Goal: Information Seeking & Learning: Learn about a topic

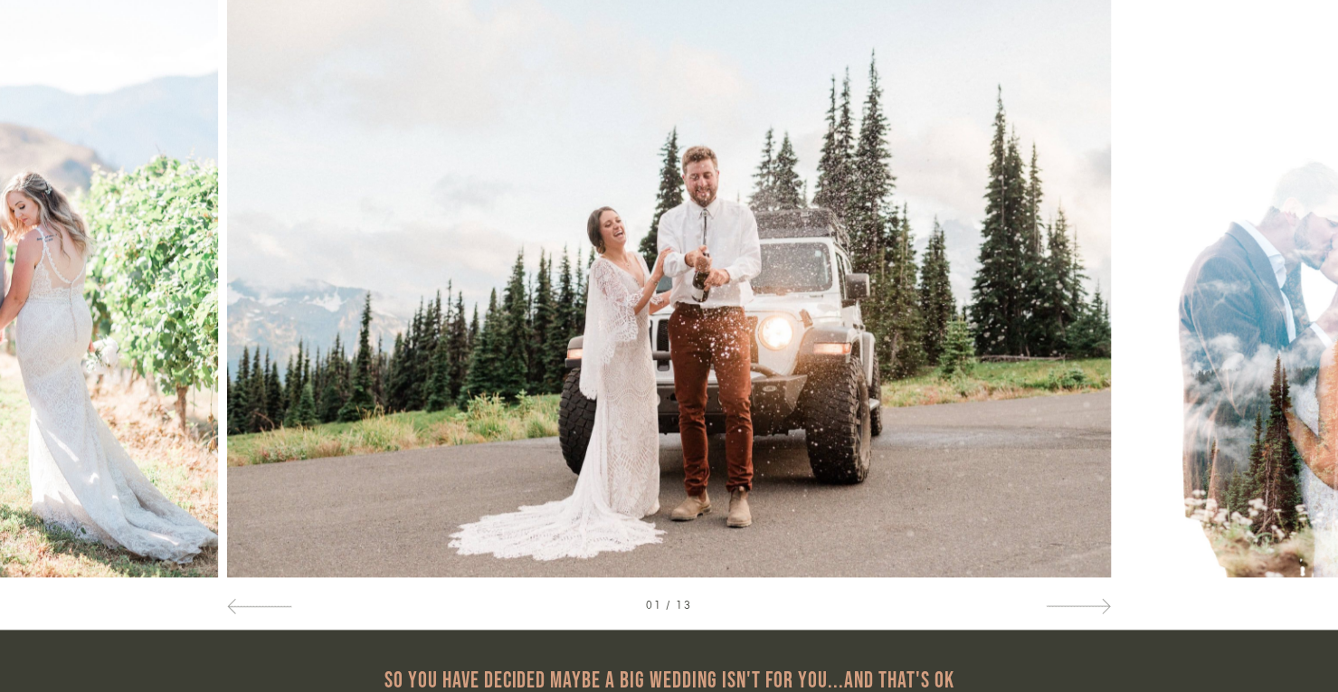
scroll to position [1018, 0]
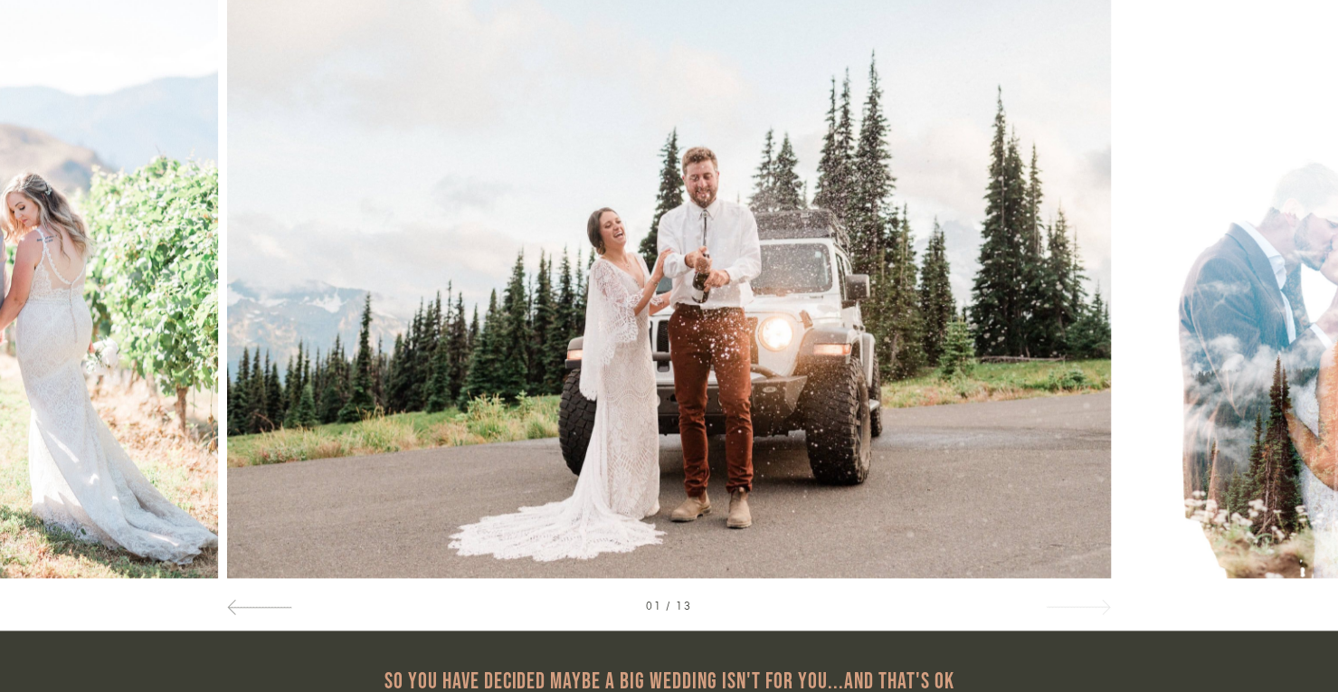
click at [1103, 604] on span at bounding box center [1103, 606] width 15 height 15
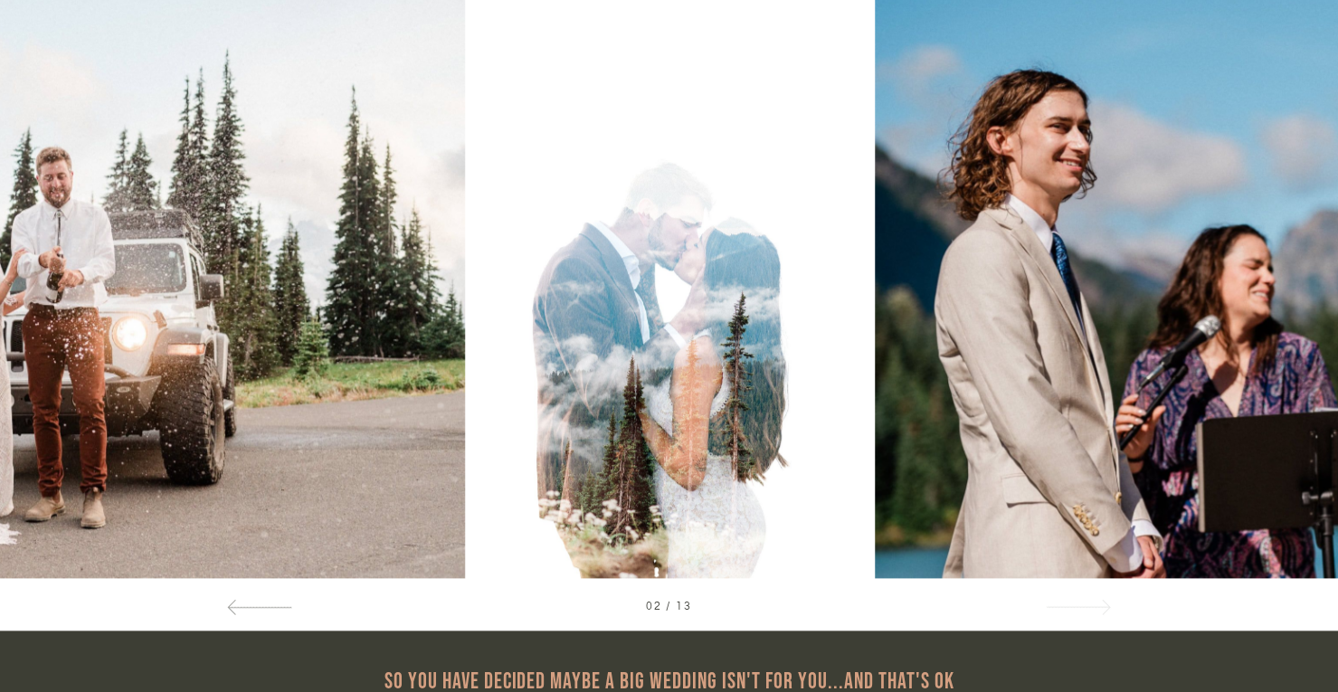
click at [1103, 604] on span at bounding box center [1103, 606] width 15 height 15
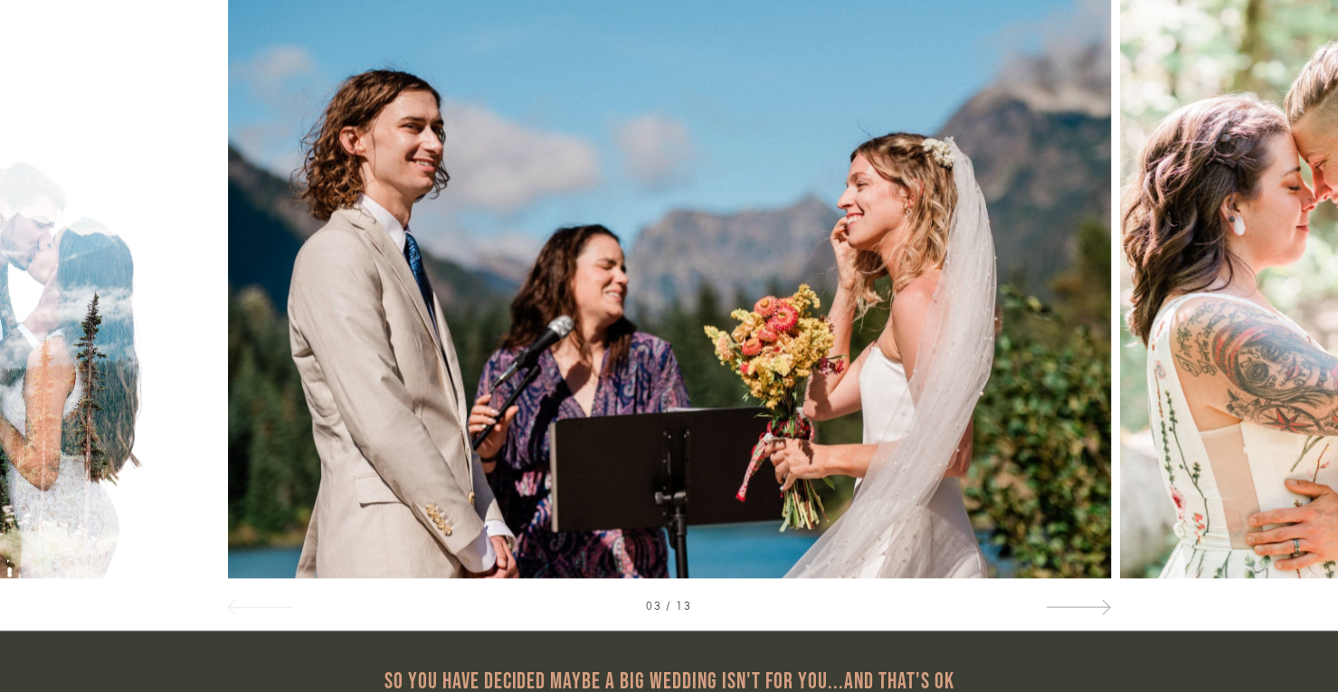
click at [243, 609] on span at bounding box center [235, 606] width 15 height 15
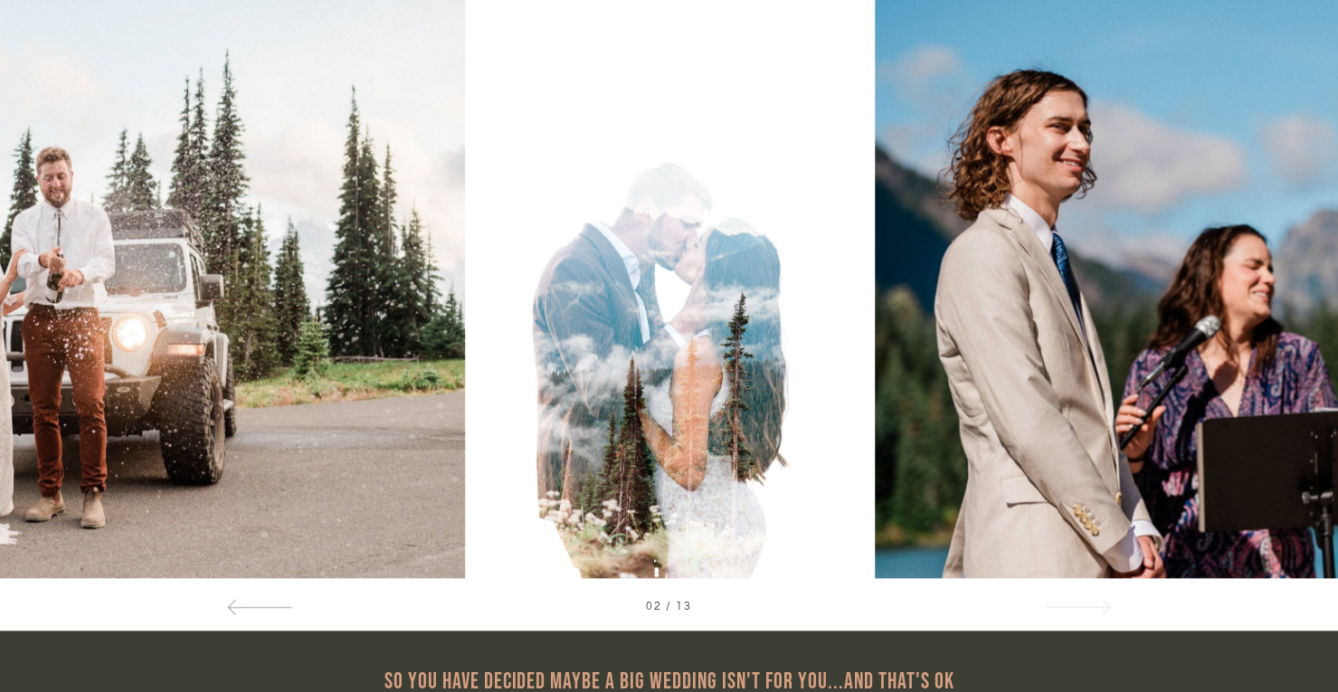
click at [1107, 605] on span at bounding box center [1103, 606] width 15 height 15
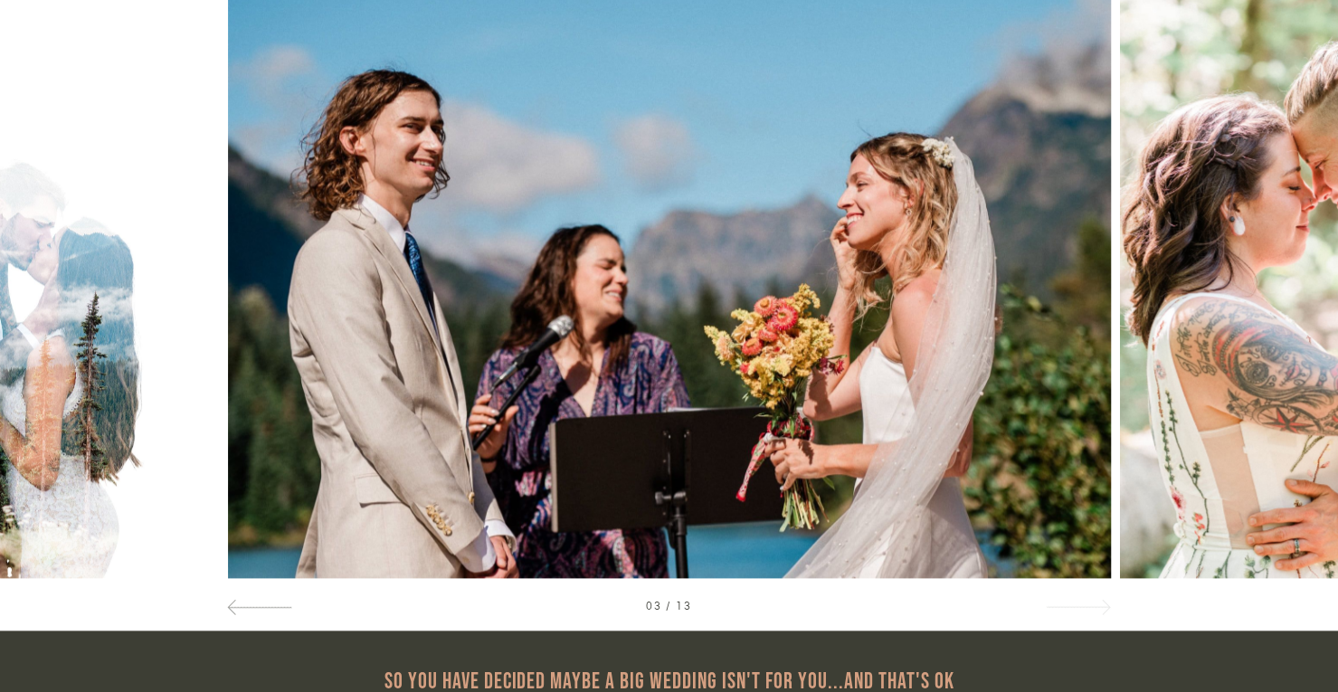
click at [1107, 605] on span at bounding box center [1103, 606] width 15 height 15
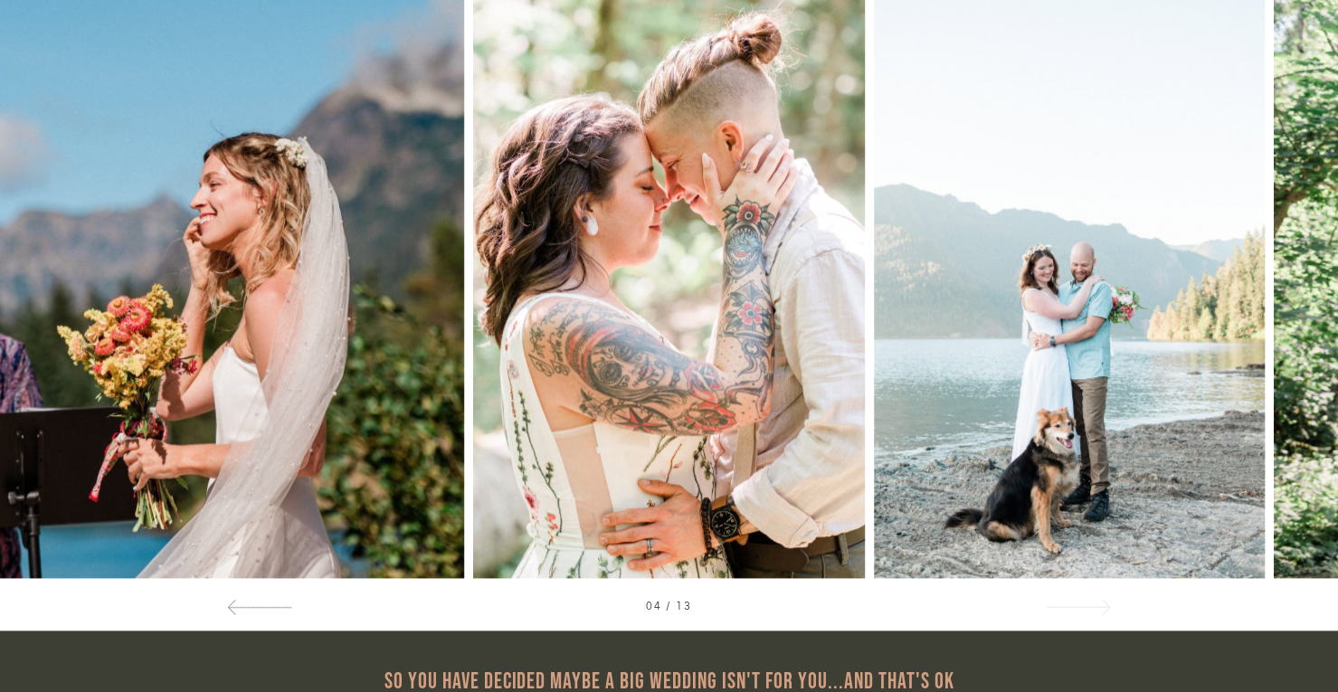
click at [1107, 605] on span at bounding box center [1103, 606] width 15 height 15
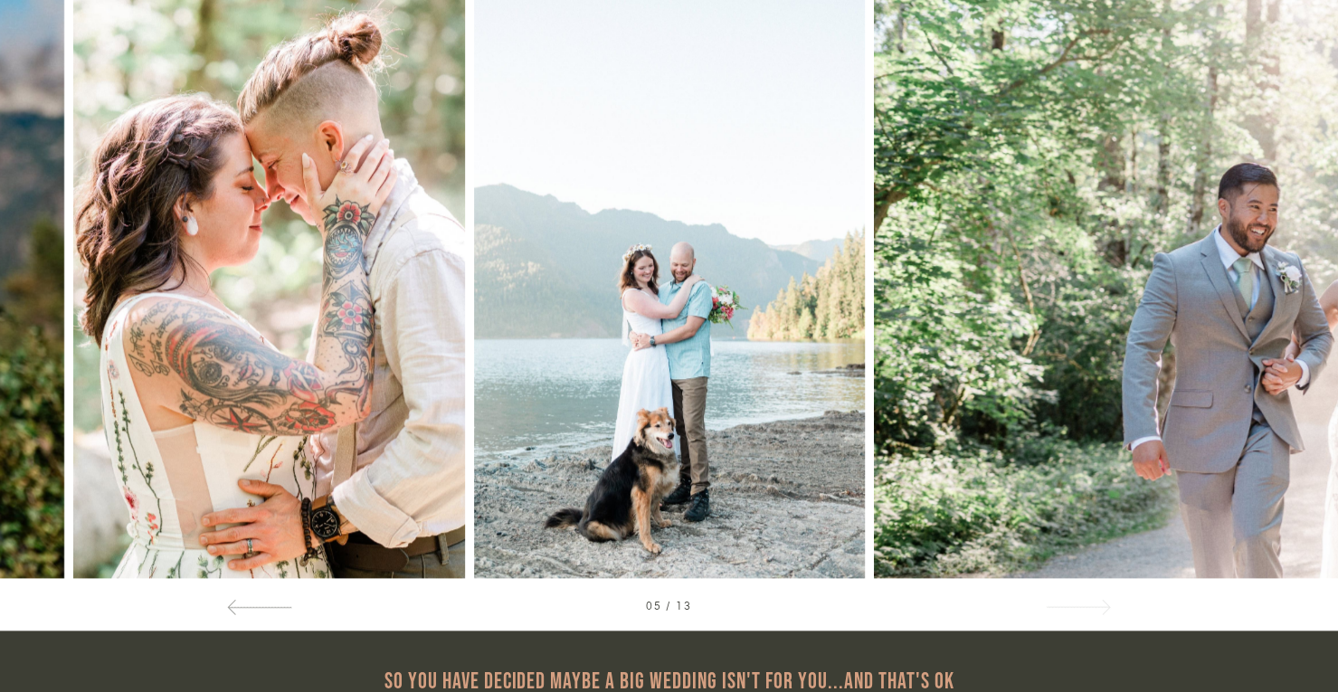
click at [1107, 605] on span at bounding box center [1103, 606] width 15 height 15
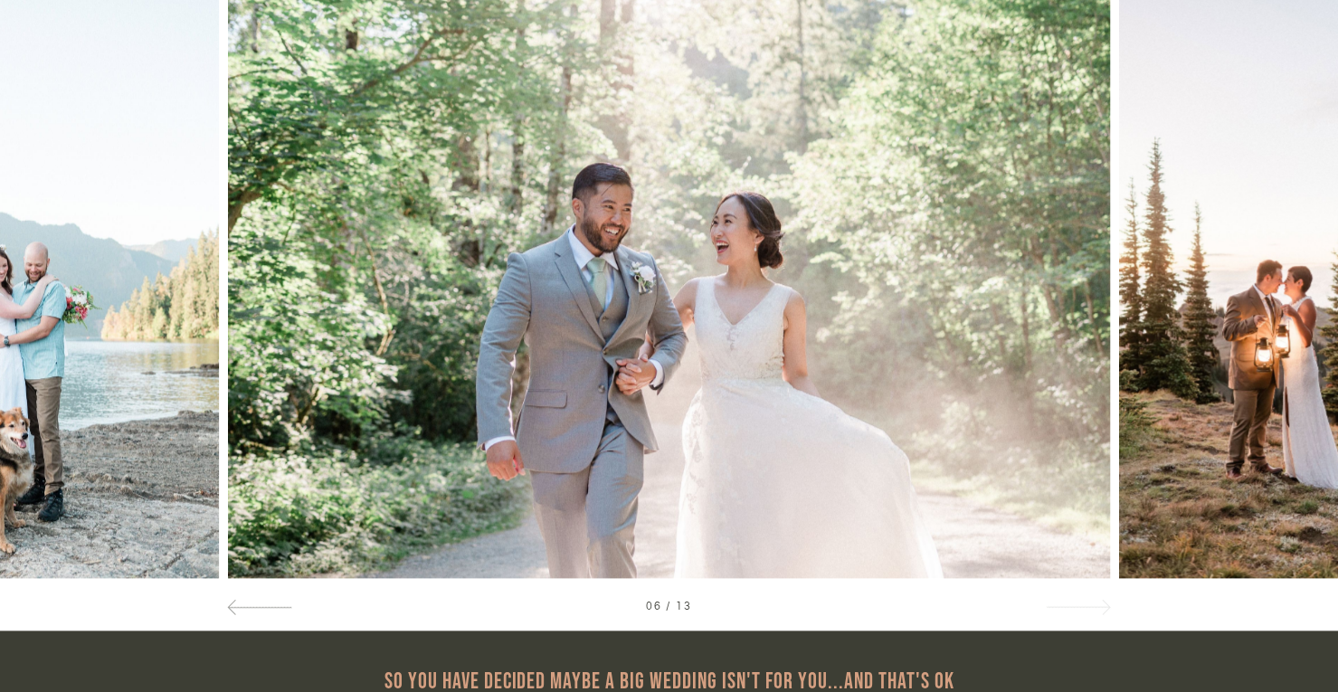
click at [1107, 605] on span at bounding box center [1103, 606] width 15 height 15
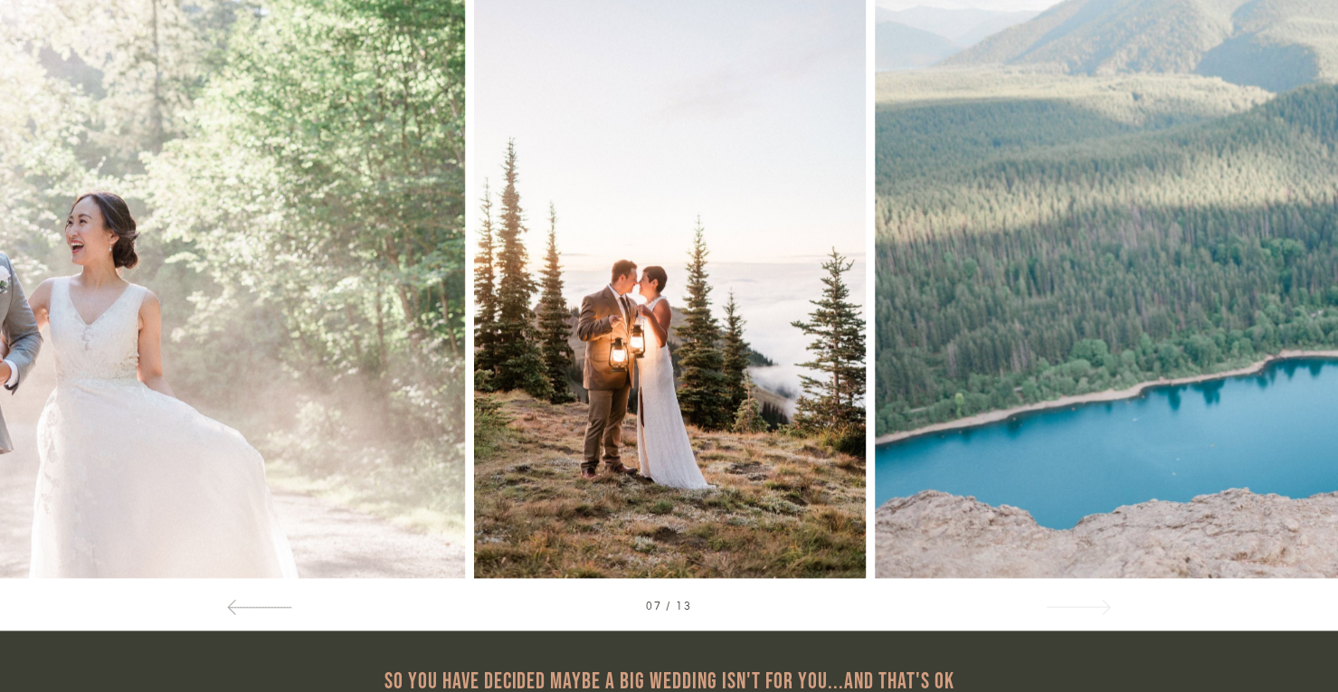
click at [1107, 605] on span at bounding box center [1103, 606] width 15 height 15
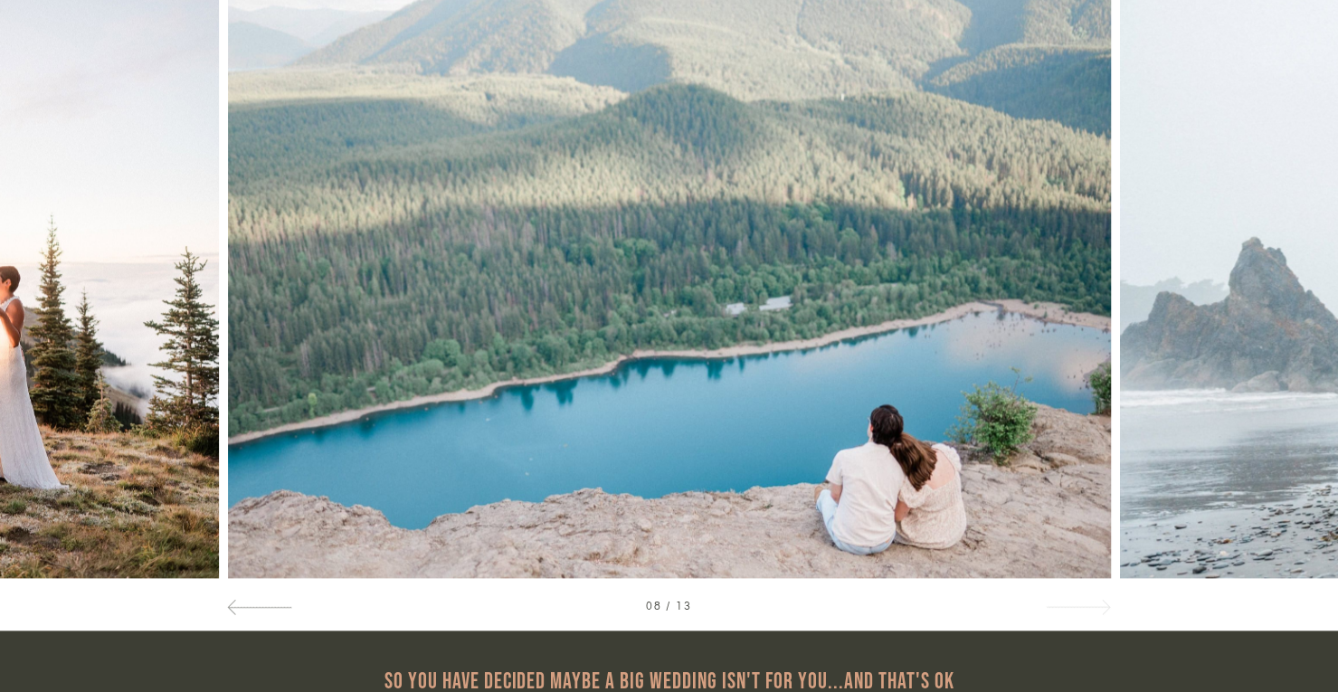
click at [1107, 605] on span at bounding box center [1103, 606] width 15 height 15
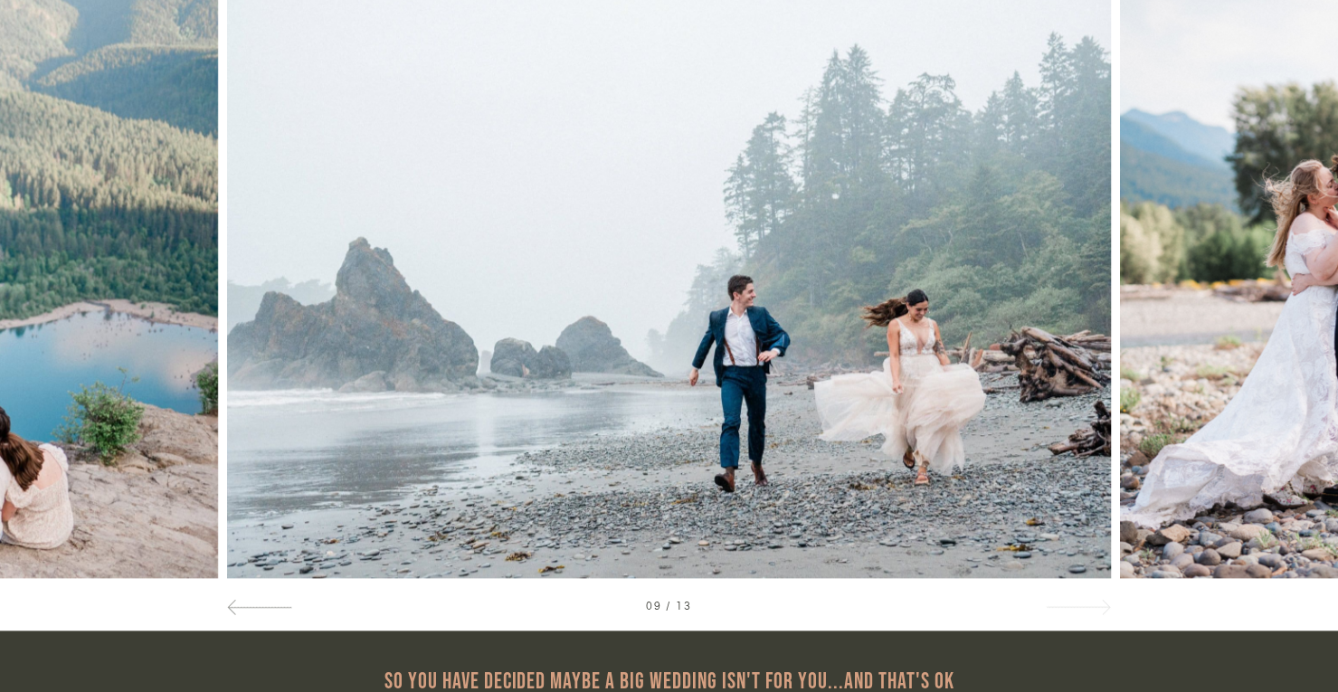
click at [1107, 605] on span at bounding box center [1103, 606] width 15 height 15
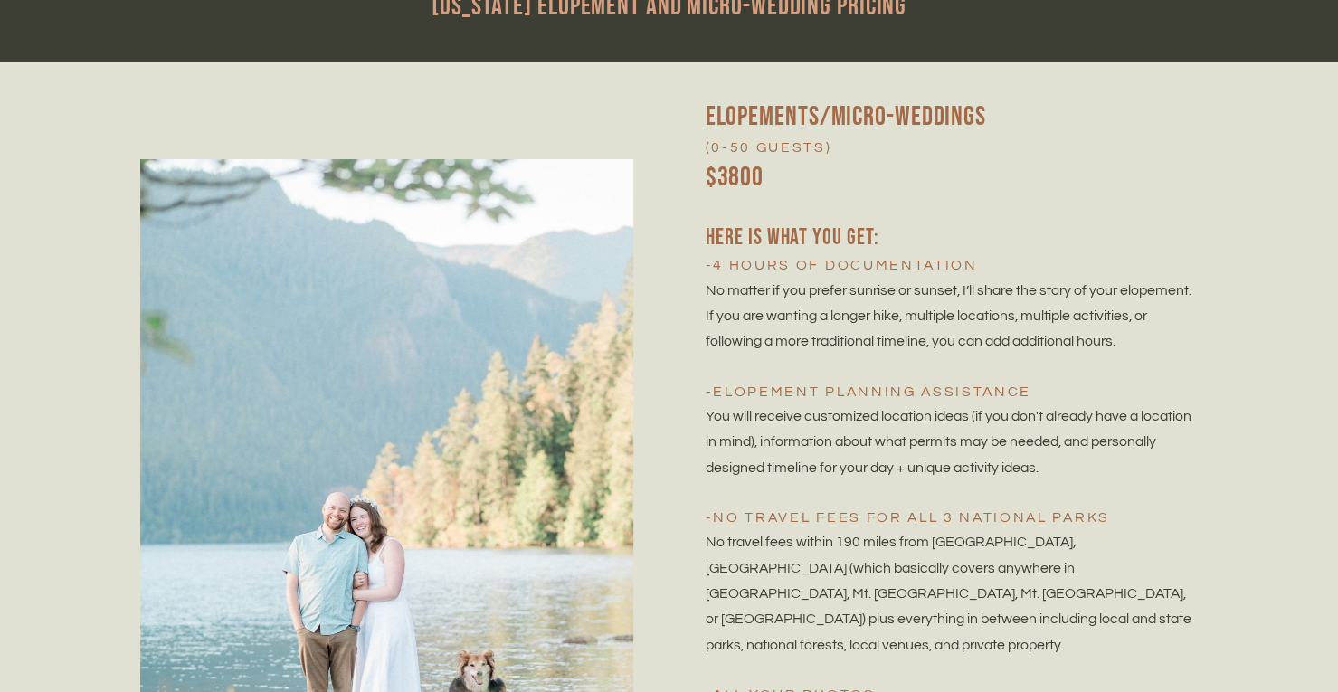
scroll to position [3679, 0]
